Goal: Check status: Check status

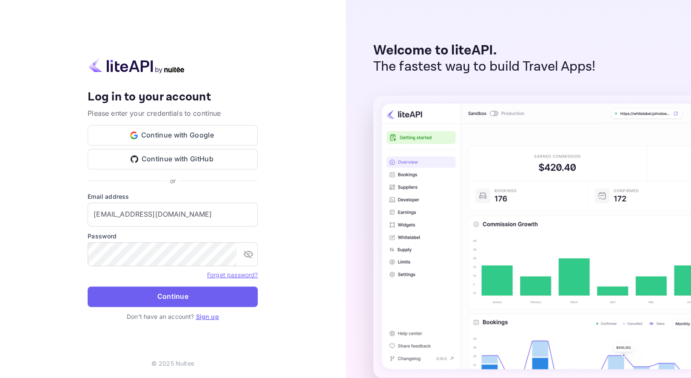
click at [175, 299] on button "Continue" at bounding box center [173, 296] width 170 height 20
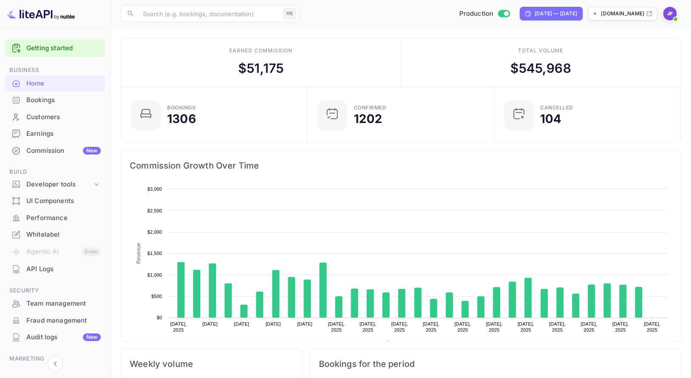
scroll to position [138, 181]
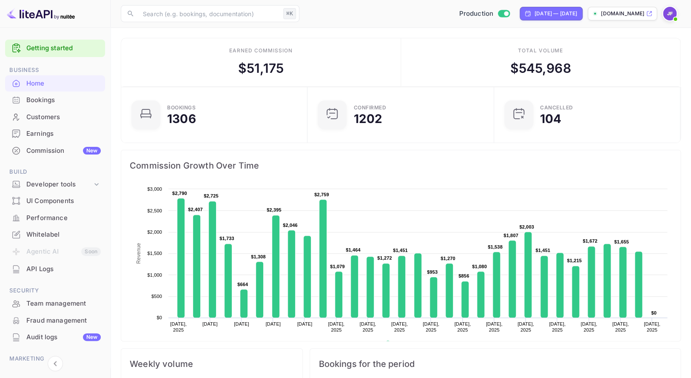
click at [50, 138] on div "Earnings" at bounding box center [63, 134] width 74 height 10
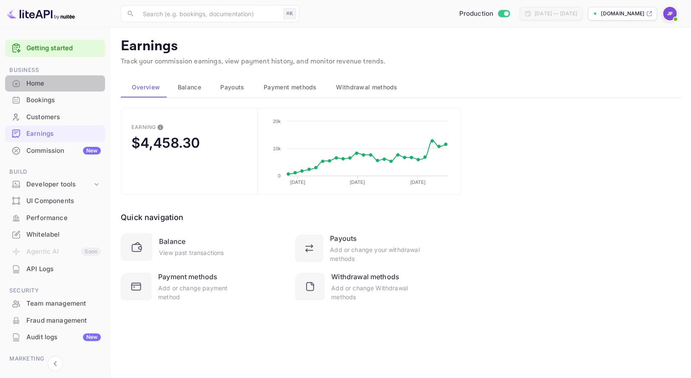
drag, startPoint x: 57, startPoint y: 84, endPoint x: 139, endPoint y: 110, distance: 86.1
click at [57, 84] on div "Home" at bounding box center [63, 84] width 74 height 10
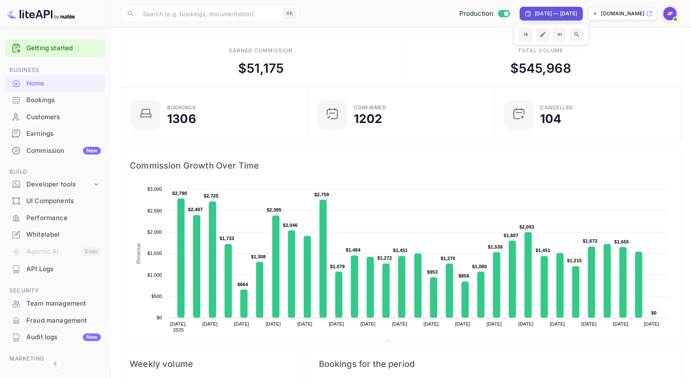
click at [535, 15] on div "Sep 1, 2025 — Oct 1, 2025" at bounding box center [556, 14] width 43 height 8
select select "8"
select select "2025"
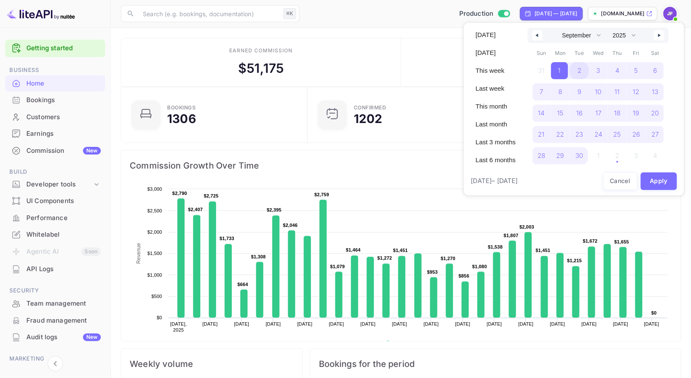
drag, startPoint x: 580, startPoint y: 67, endPoint x: 652, endPoint y: 37, distance: 78.2
click at [580, 67] on span "2" at bounding box center [578, 70] width 19 height 17
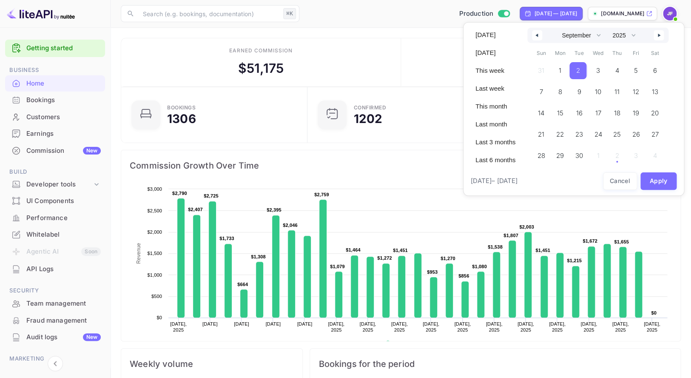
drag, startPoint x: 660, startPoint y: 34, endPoint x: 657, endPoint y: 46, distance: 11.6
click at [660, 34] on button "button" at bounding box center [659, 35] width 10 height 10
drag, startPoint x: 626, startPoint y: 71, endPoint x: 638, endPoint y: 174, distance: 103.6
click at [626, 71] on span "2" at bounding box center [616, 70] width 19 height 17
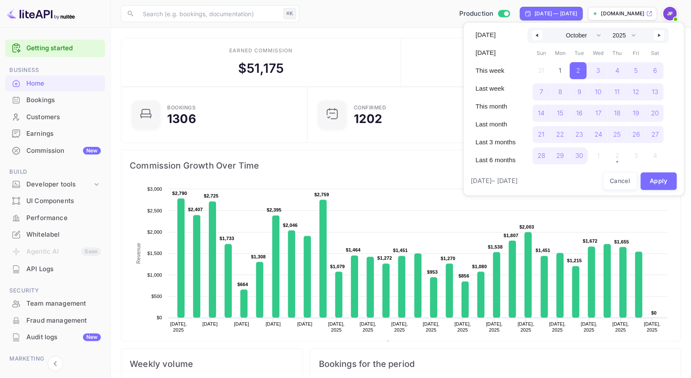
select select "8"
click at [654, 176] on button "Apply" at bounding box center [658, 180] width 37 height 17
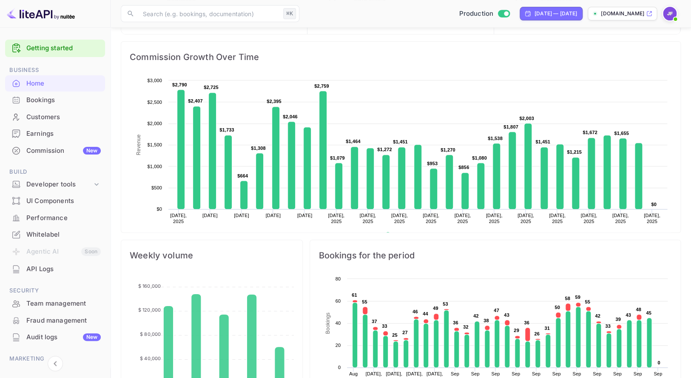
scroll to position [114, 0]
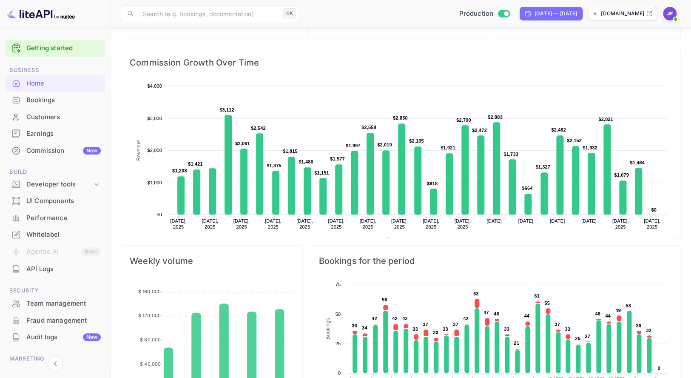
scroll to position [138, 181]
